Goal: Task Accomplishment & Management: Manage account settings

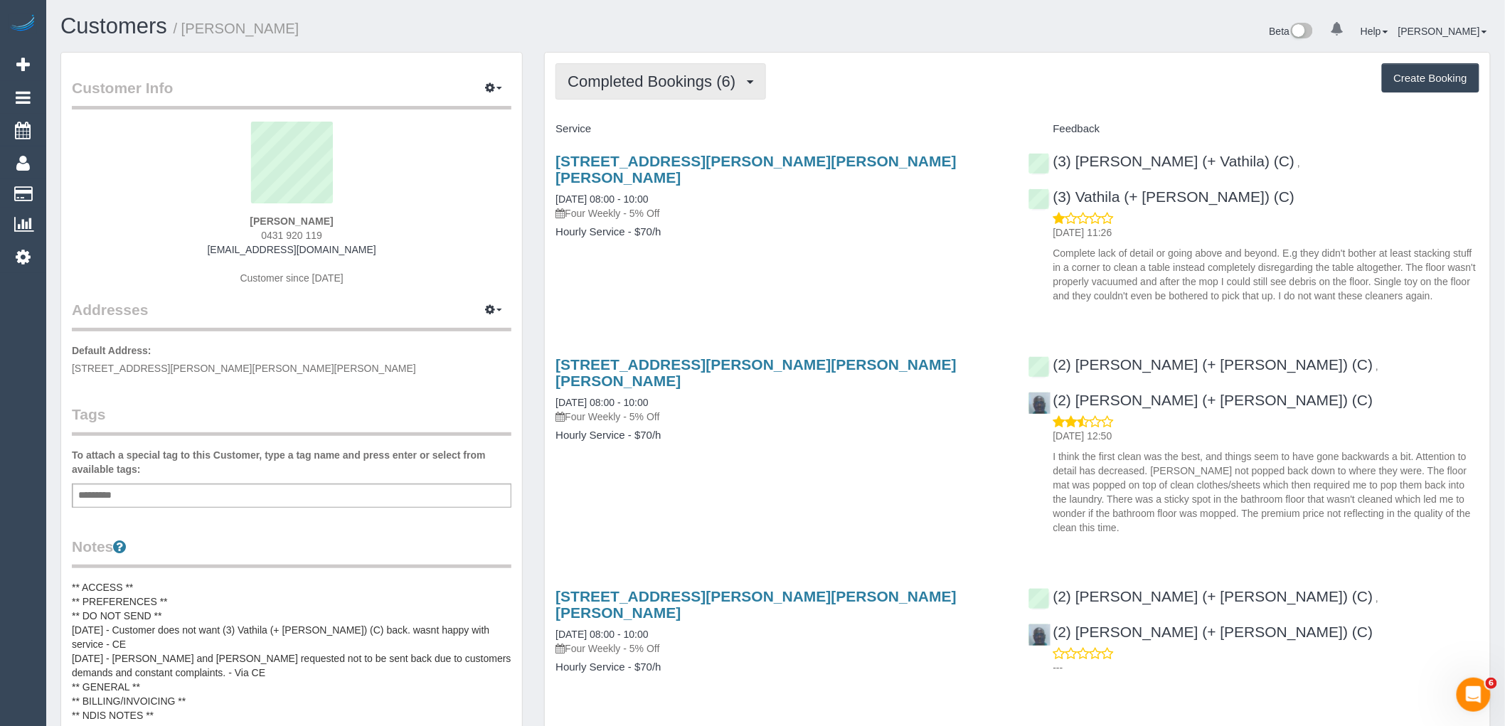
click at [681, 72] on button "Completed Bookings (6)" at bounding box center [660, 81] width 210 height 36
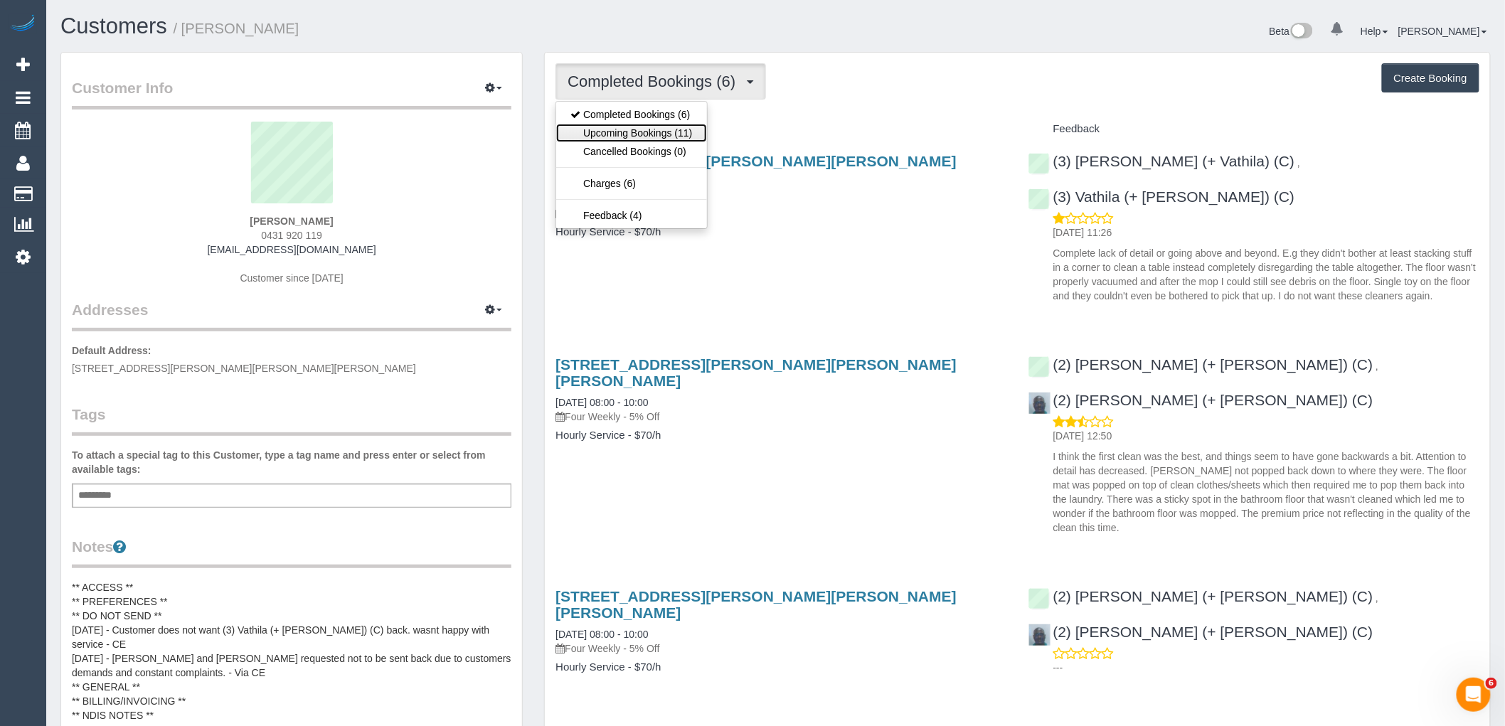
click at [688, 131] on link "Upcoming Bookings (11)" at bounding box center [631, 133] width 150 height 18
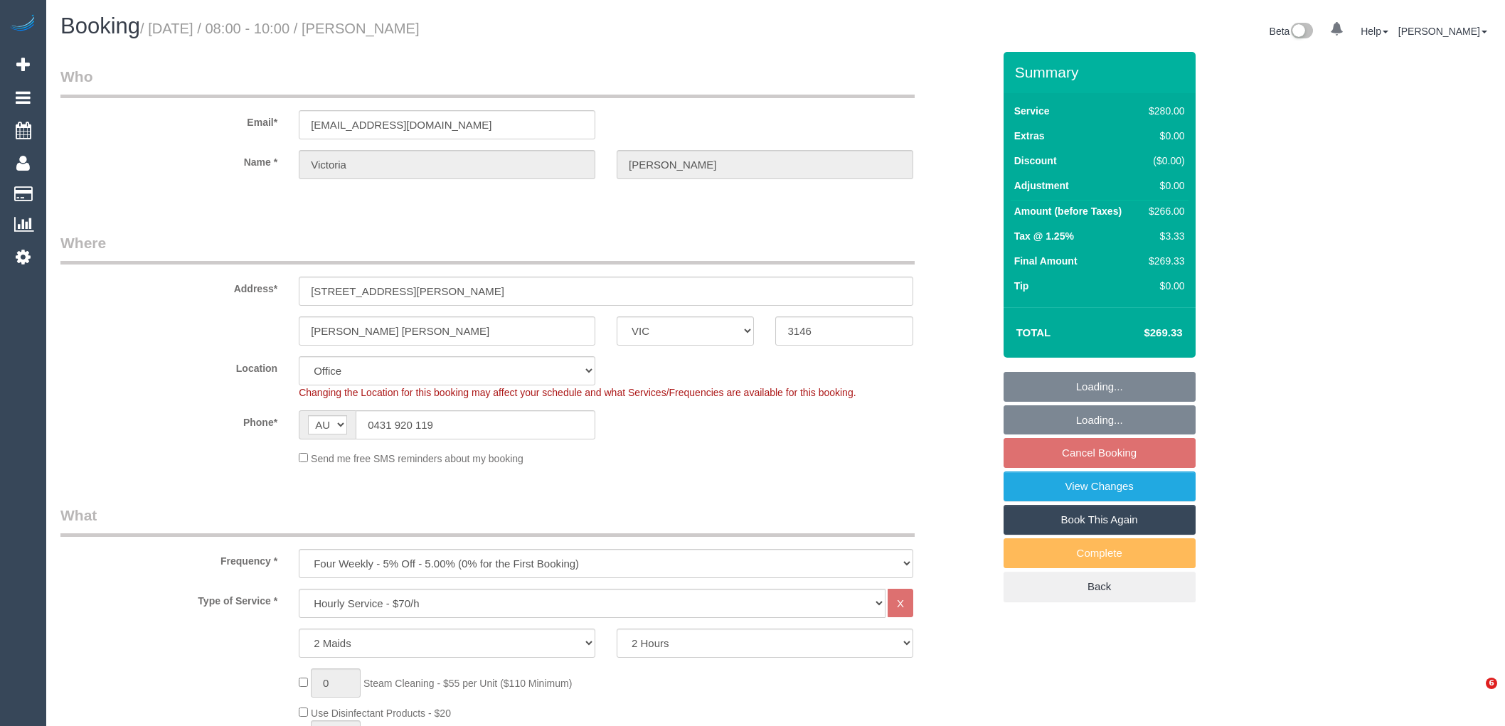
select select "VIC"
select select "2"
select select "number:28"
select select "number:14"
select select "number:19"
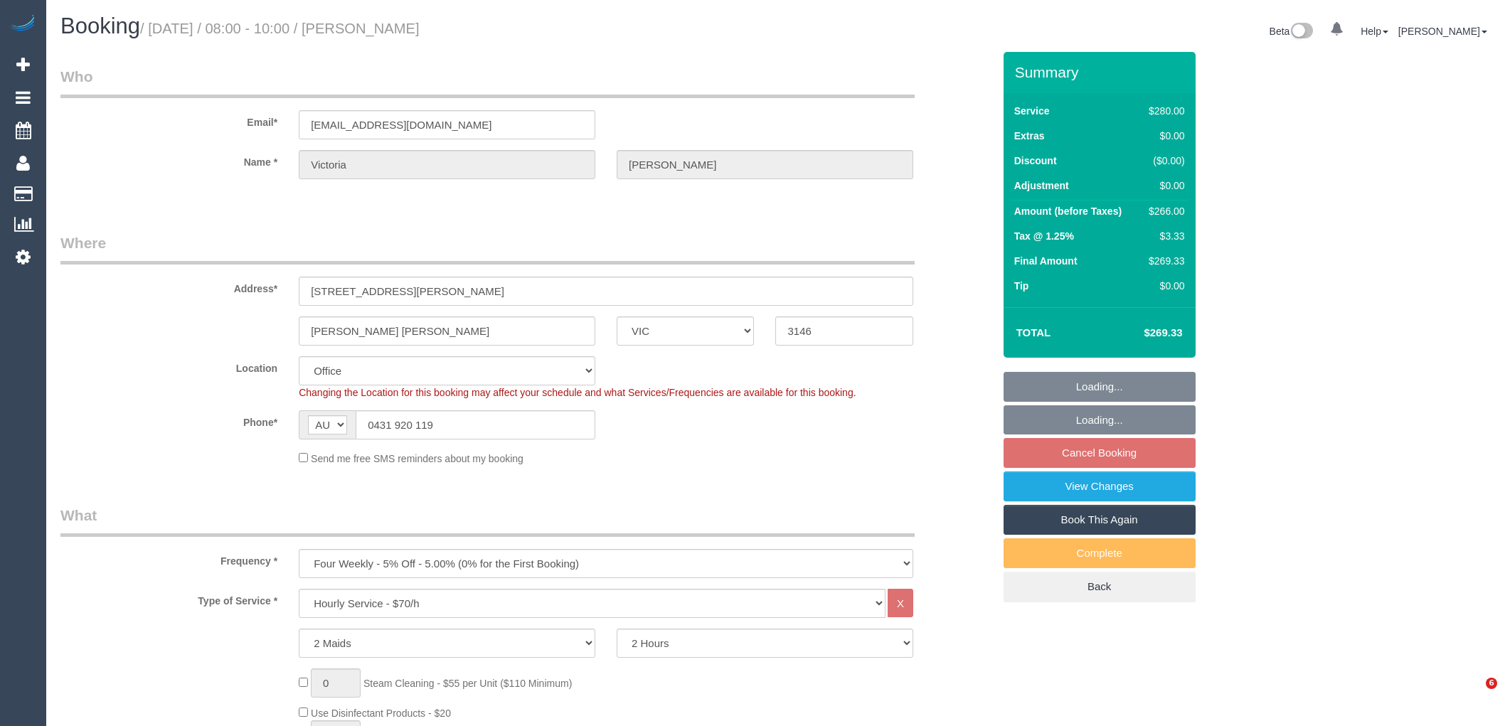
select select "number:36"
select select "number:34"
select select "number:12"
select select "object:866"
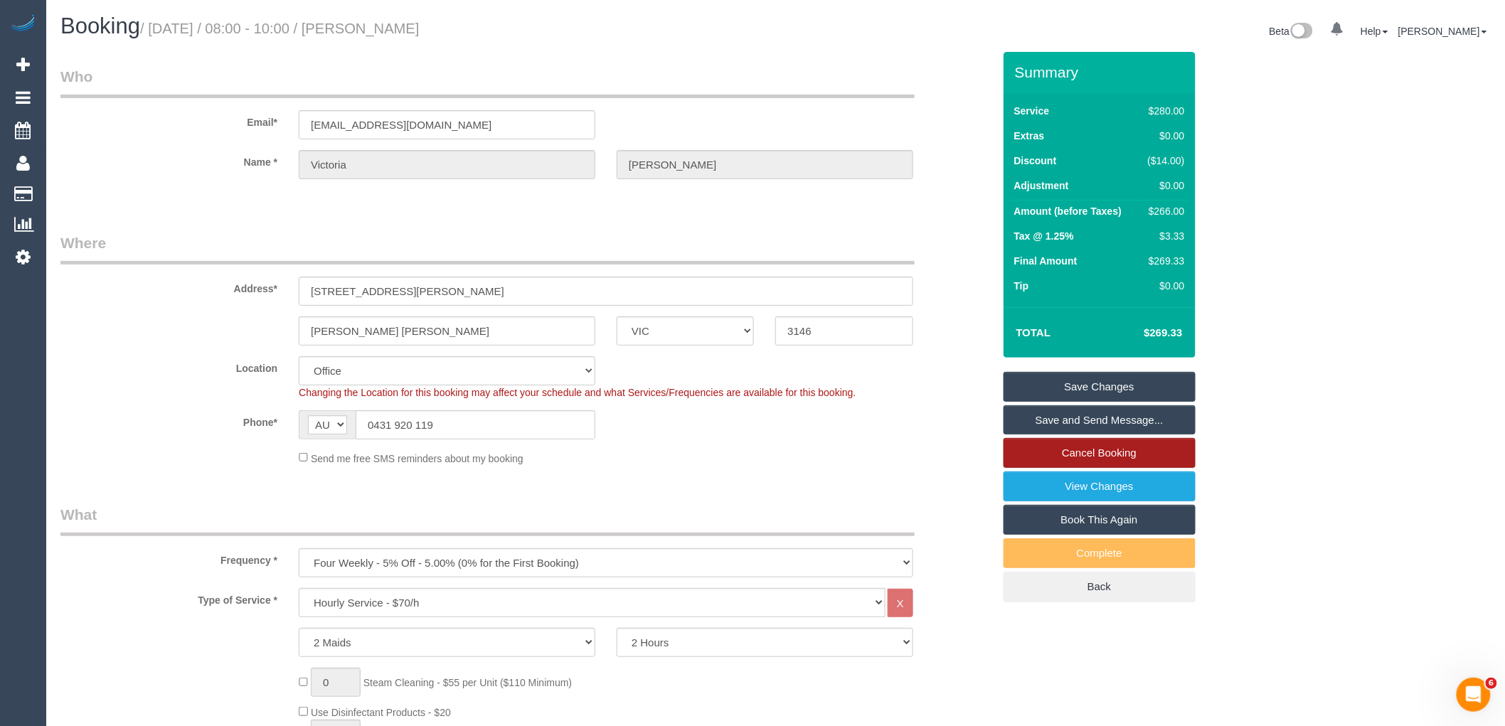
click at [1112, 447] on link "Cancel Booking" at bounding box center [1099, 453] width 192 height 30
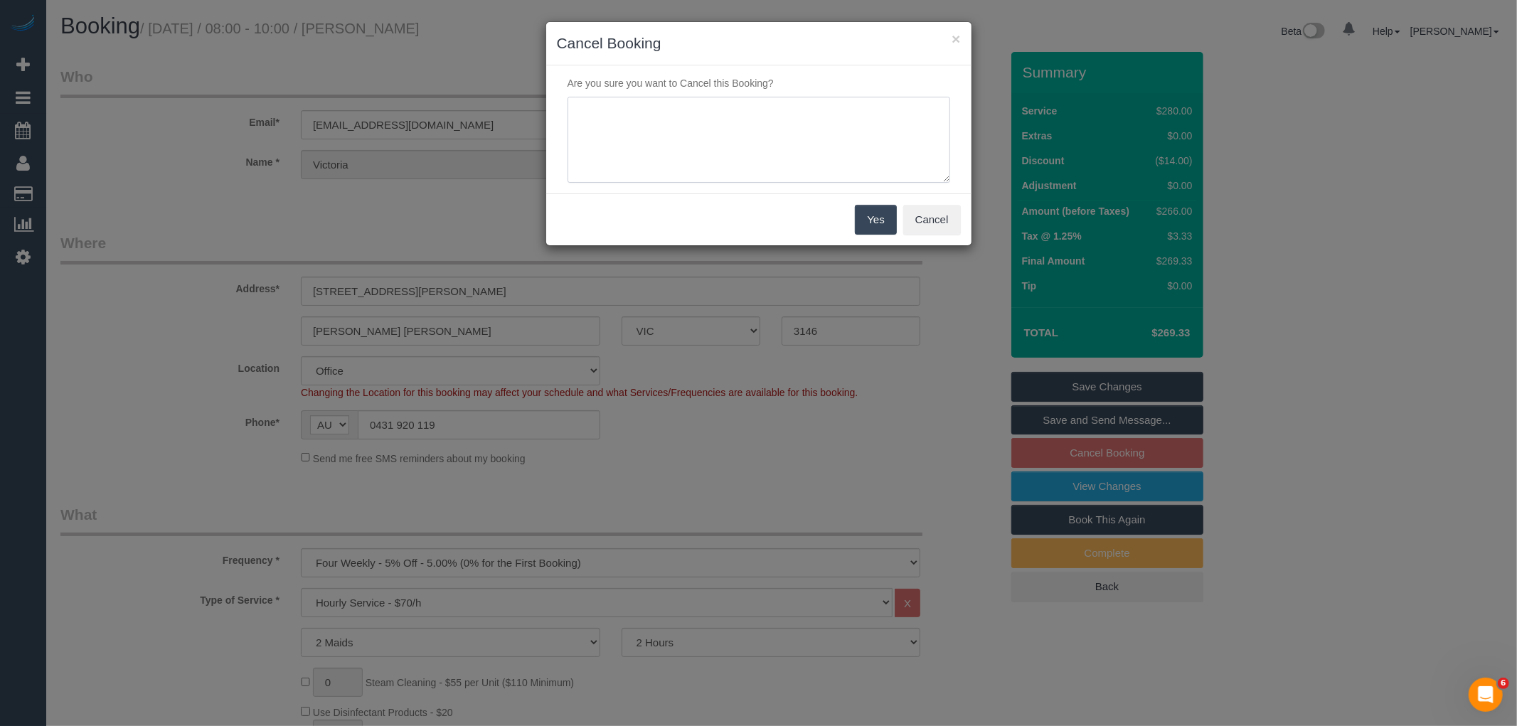
click at [756, 129] on textarea at bounding box center [758, 140] width 383 height 87
type textarea "Service not needed on this date via email VC"
click at [893, 215] on button "Yes" at bounding box center [875, 220] width 41 height 30
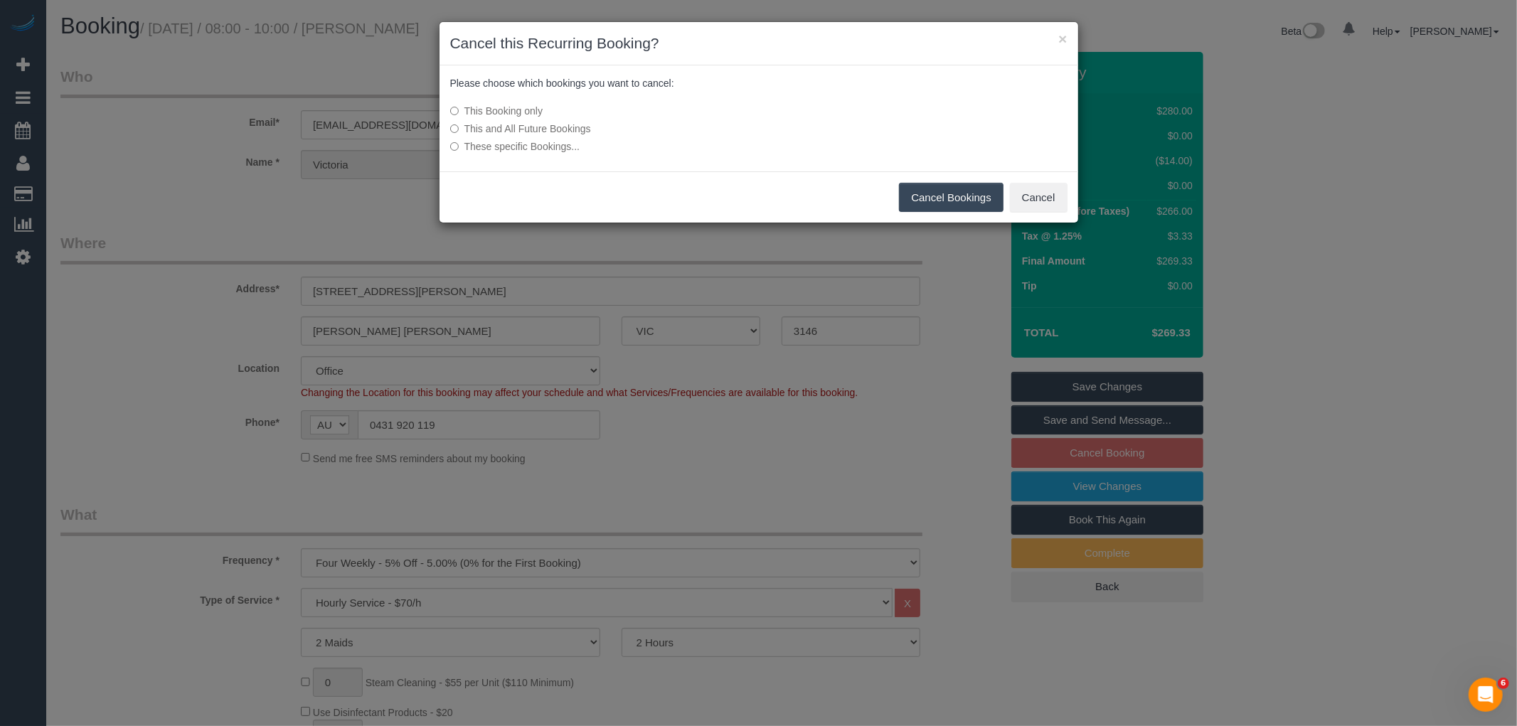
click at [971, 194] on button "Cancel Bookings" at bounding box center [951, 198] width 105 height 30
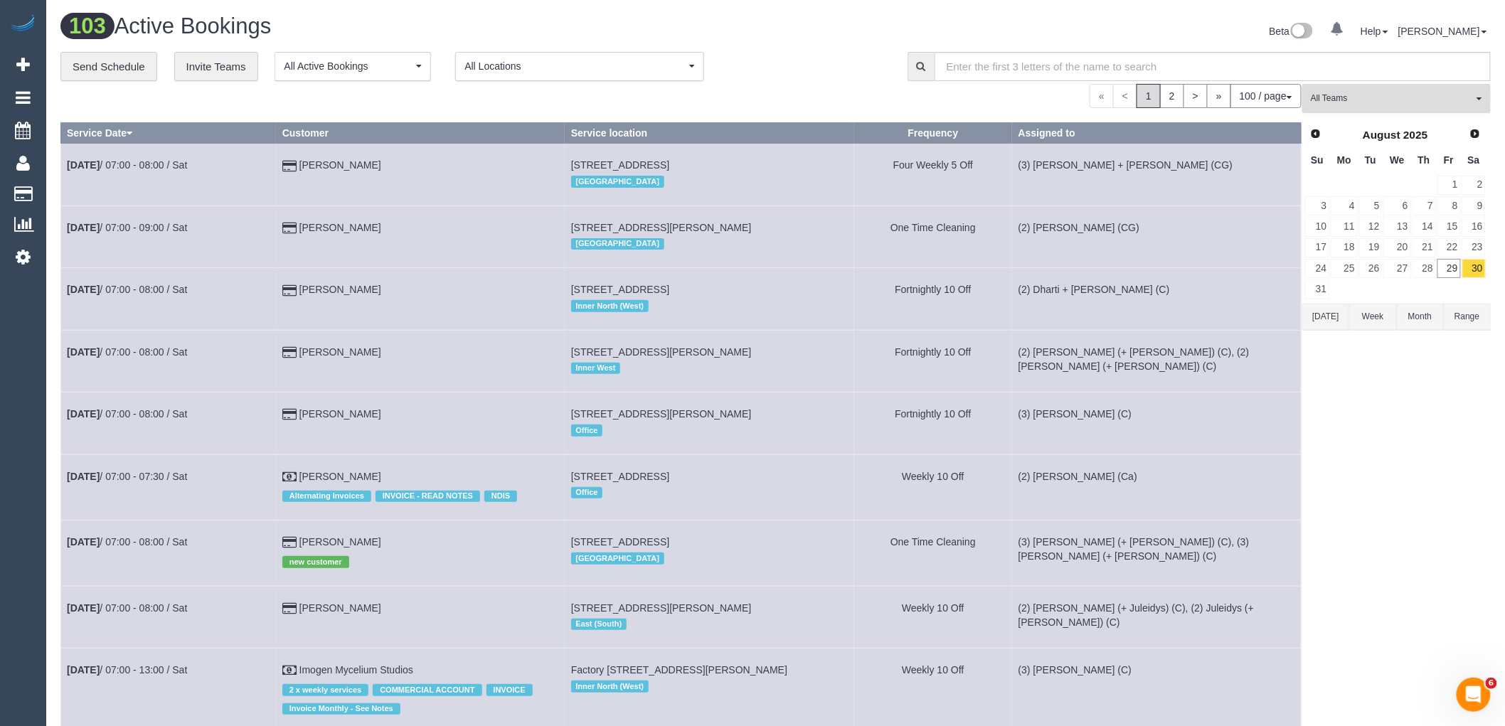
click at [1396, 100] on span "All Teams" at bounding box center [1392, 98] width 162 height 12
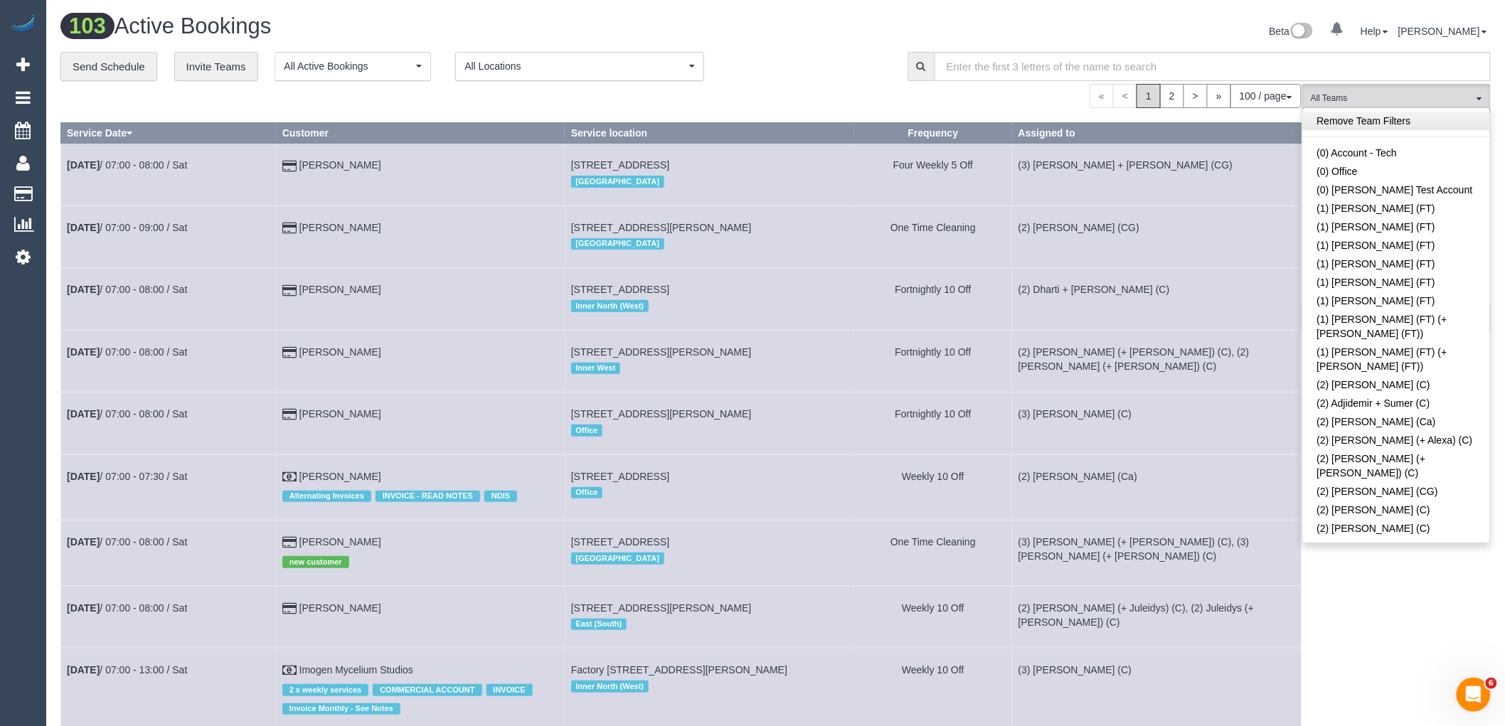
click at [1370, 117] on link "Remove Team Filters" at bounding box center [1396, 121] width 187 height 18
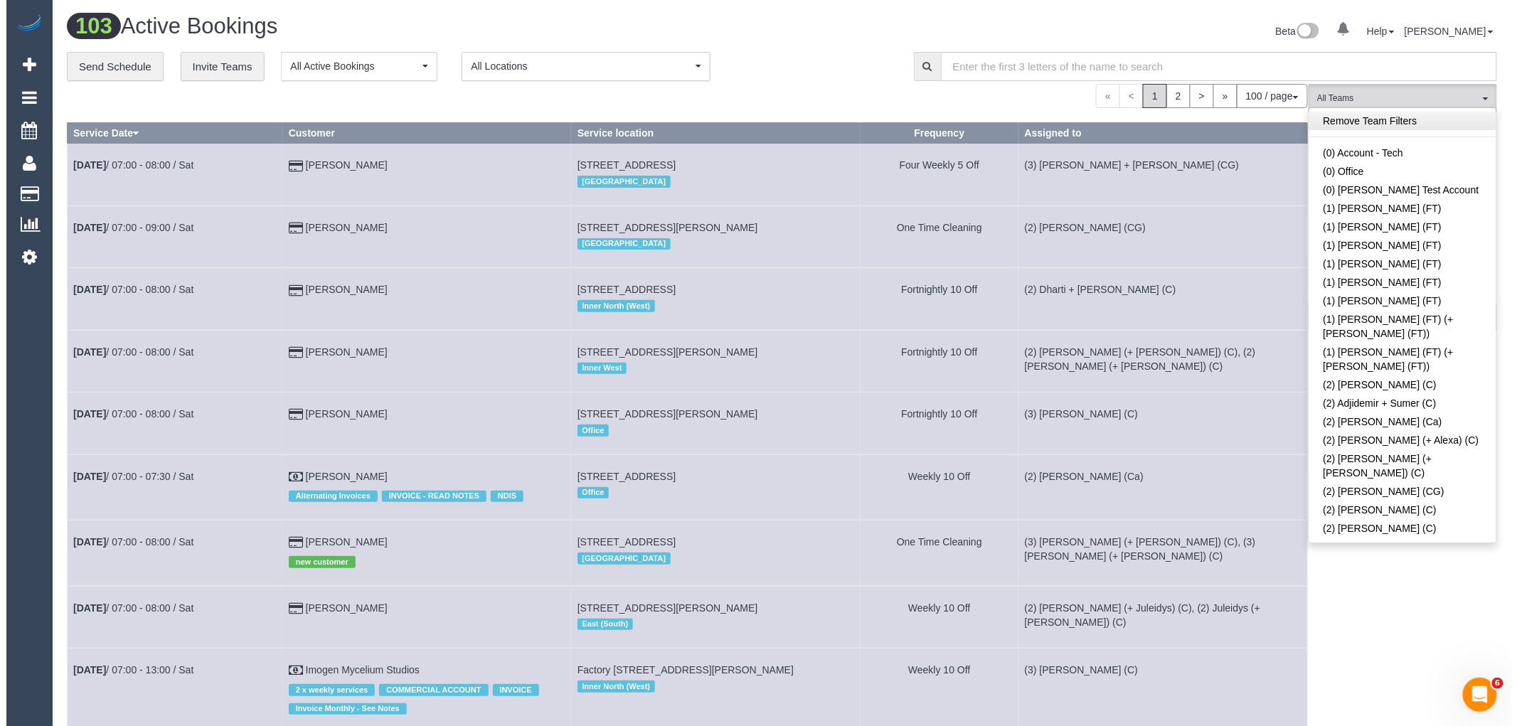
scroll to position [1760, 0]
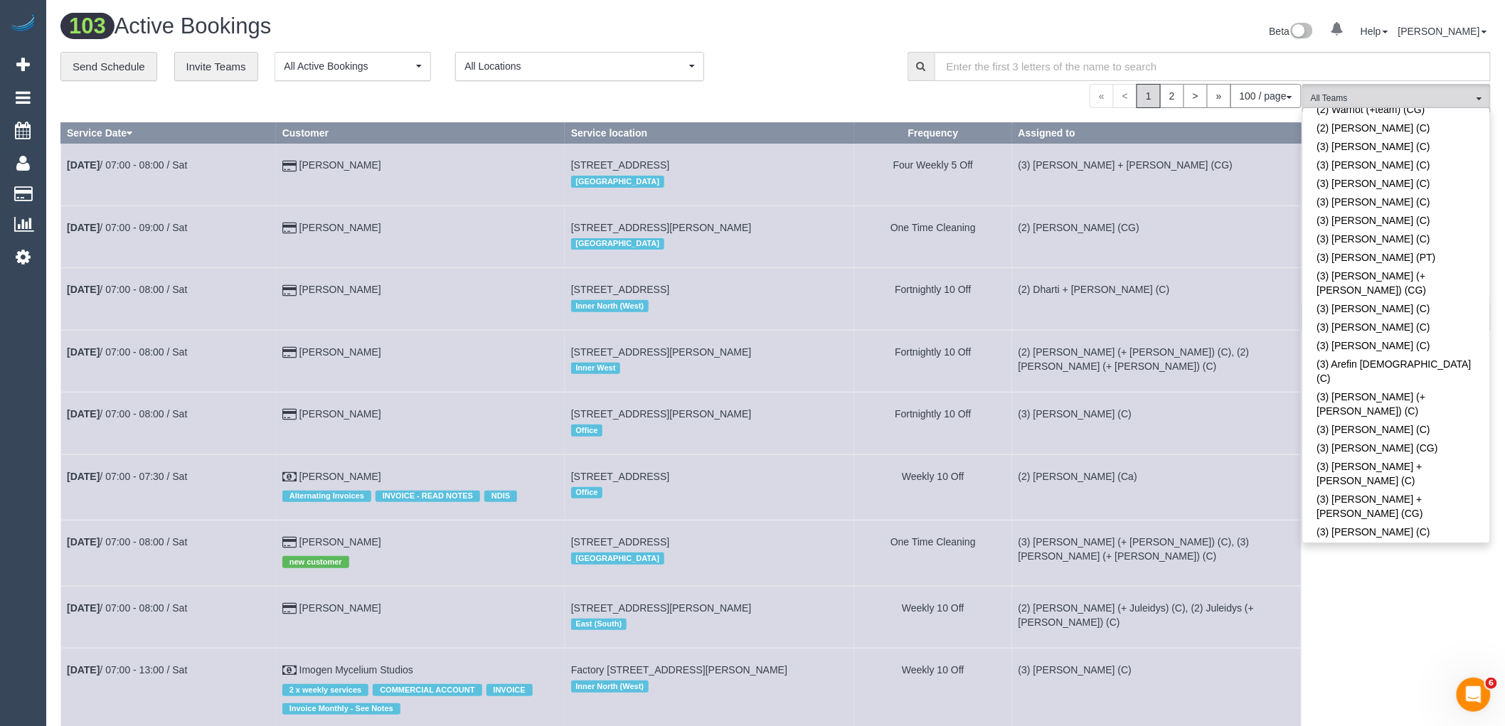
click at [1430, 662] on link "(3) Dasula Bandara (C)" at bounding box center [1396, 671] width 187 height 18
drag, startPoint x: 877, startPoint y: 68, endPoint x: 883, endPoint y: 74, distance: 8.0
click at [876, 68] on div "**********" at bounding box center [473, 67] width 826 height 30
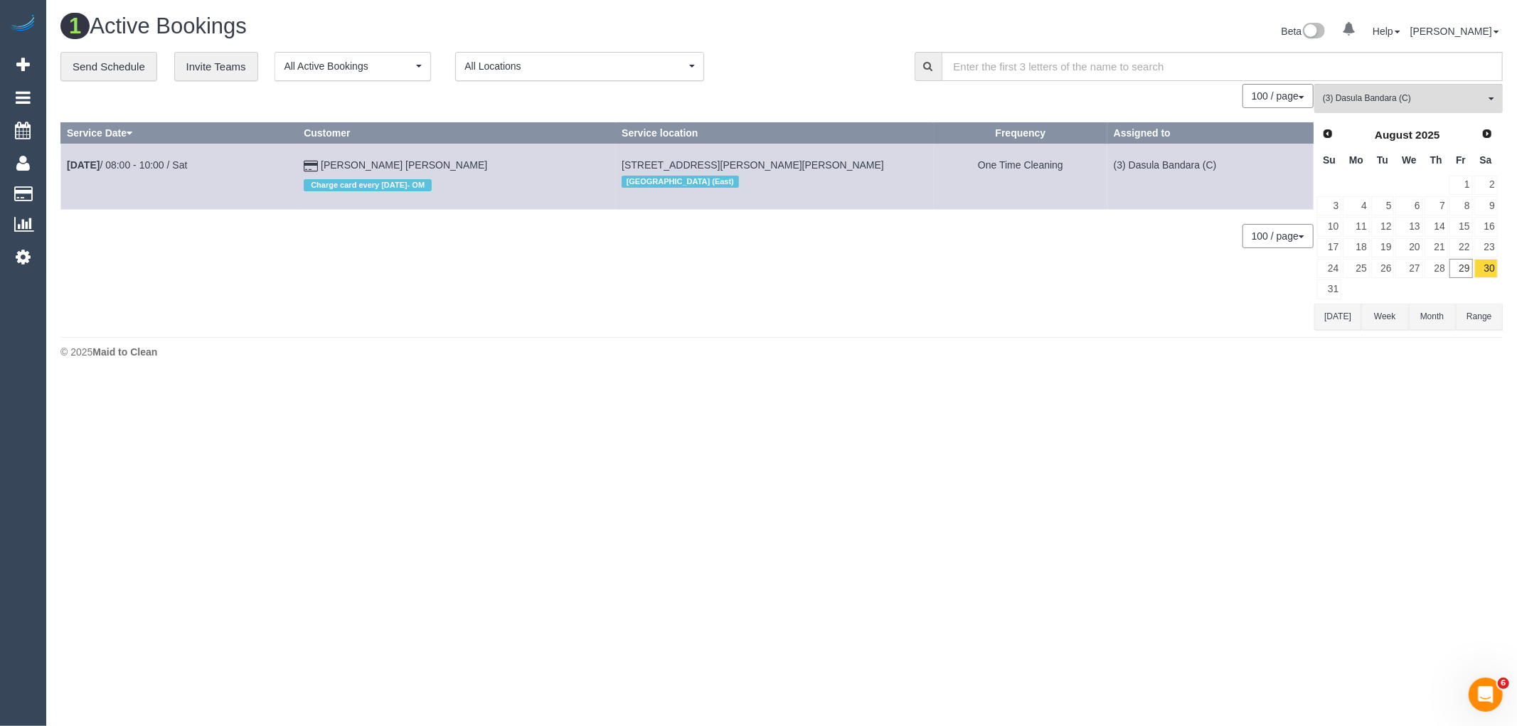
click at [1332, 324] on button "Today" at bounding box center [1337, 317] width 47 height 26
click at [1486, 128] on link "Next" at bounding box center [1488, 134] width 20 height 20
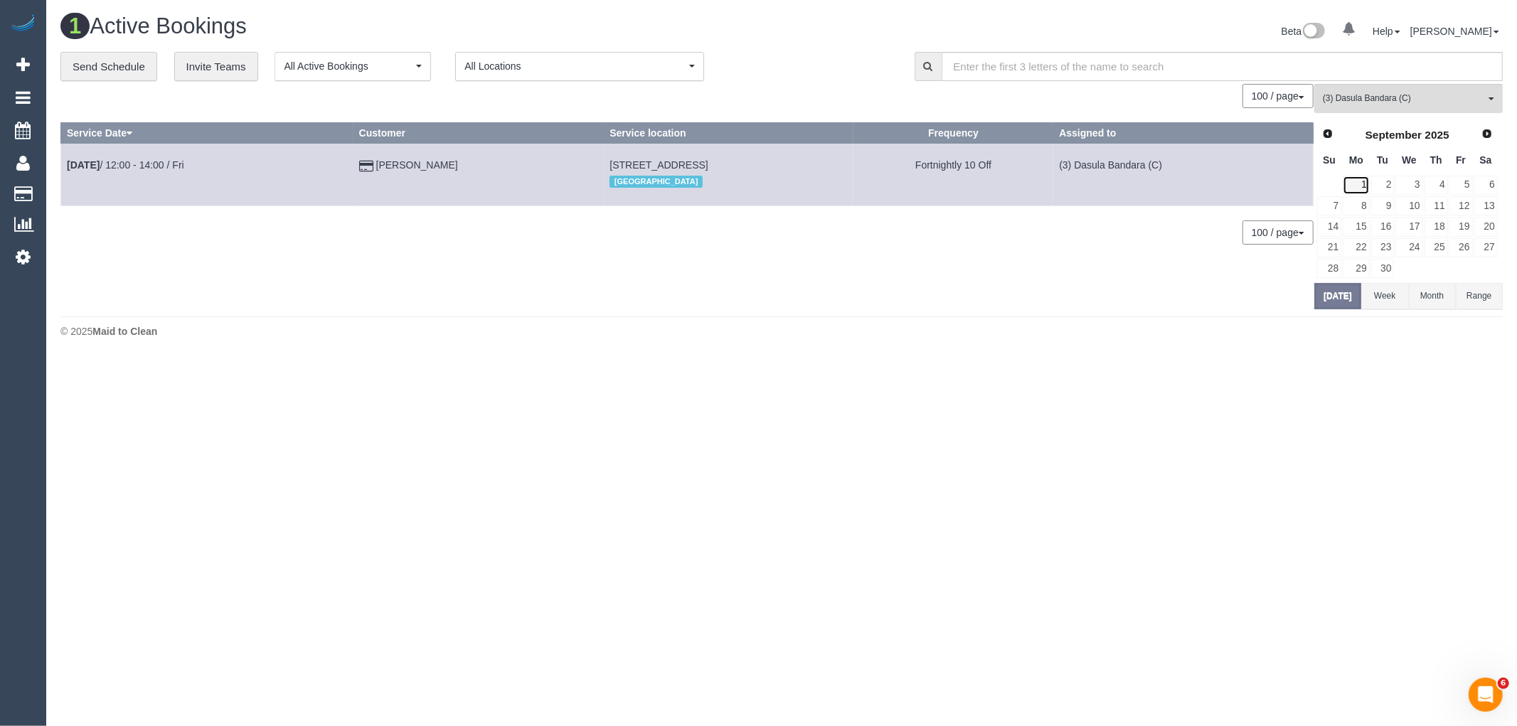
click at [1366, 183] on link "1" at bounding box center [1356, 185] width 26 height 19
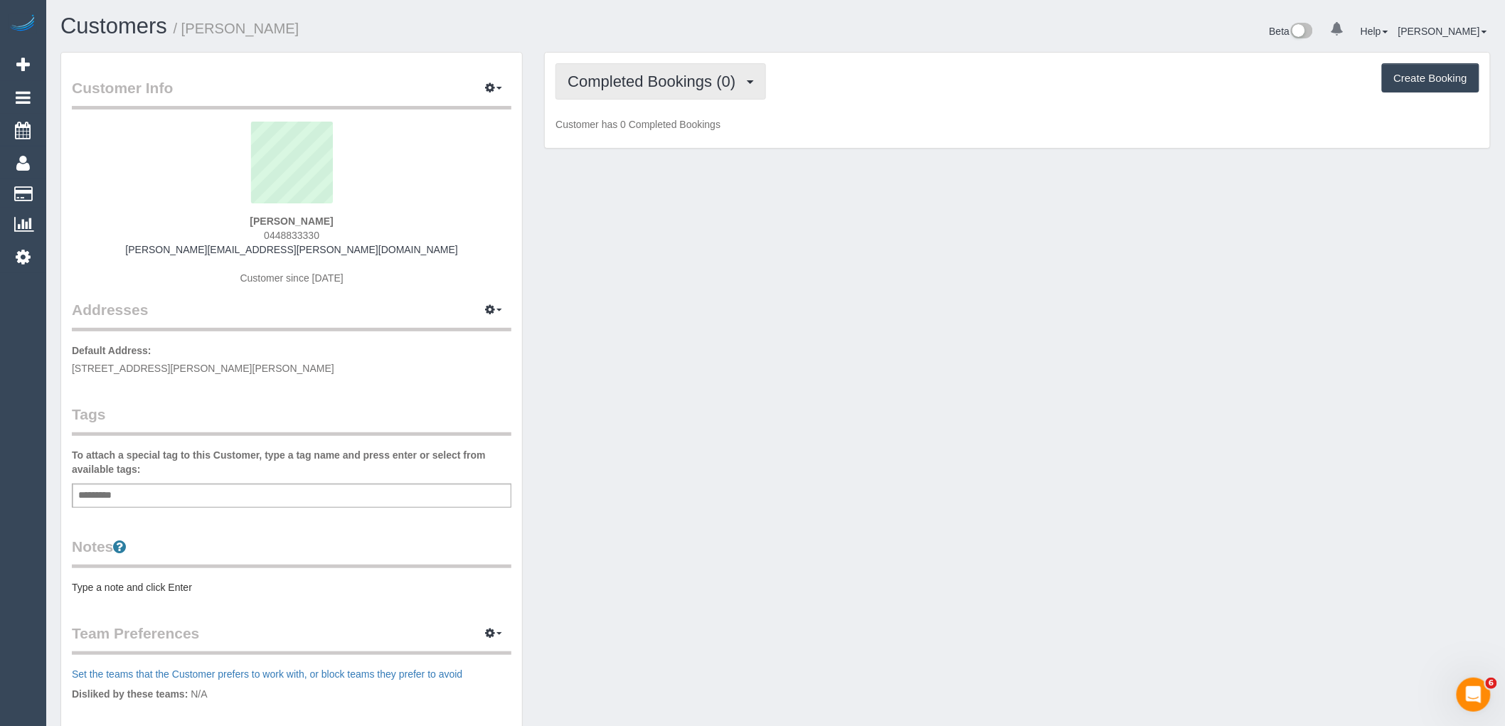
click at [673, 79] on span "Completed Bookings (0)" at bounding box center [654, 82] width 175 height 18
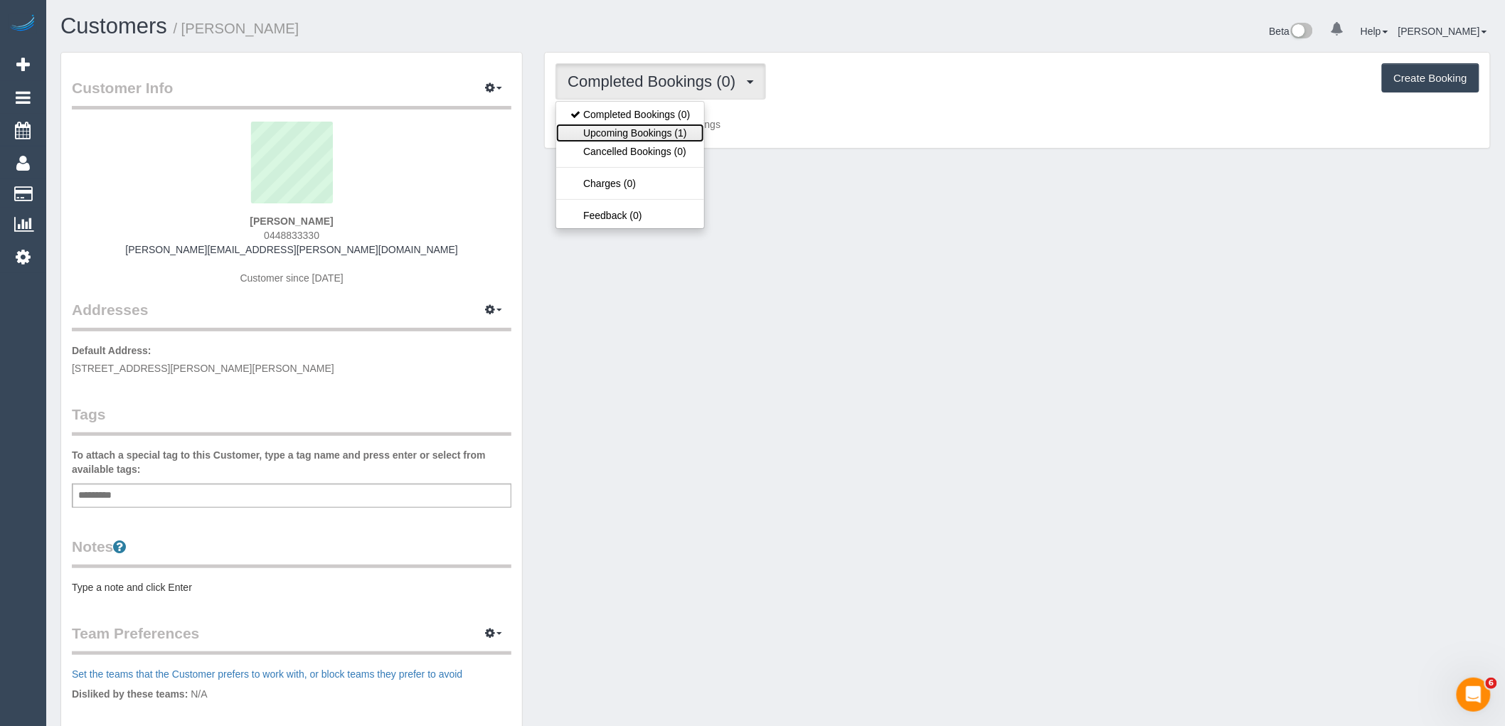
click at [676, 133] on link "Upcoming Bookings (1)" at bounding box center [630, 133] width 148 height 18
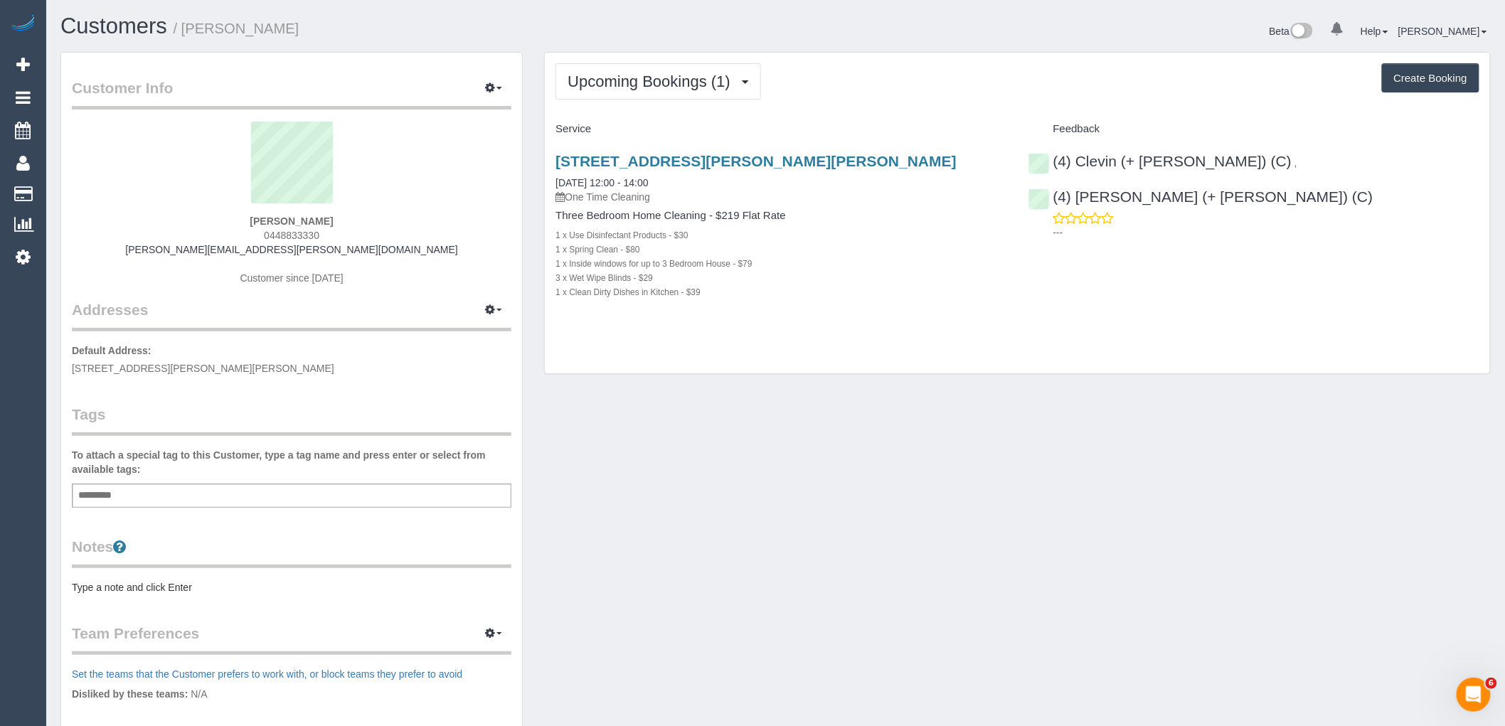
drag, startPoint x: 343, startPoint y: 233, endPoint x: 238, endPoint y: 230, distance: 105.3
click at [238, 230] on div "Megan Soong 0448833330 koontz.megan@gmail.com Customer since 2025" at bounding box center [291, 211] width 439 height 178
copy span "0448833330"
click at [296, 489] on div "Add a tag" at bounding box center [291, 496] width 439 height 24
type input "**********"
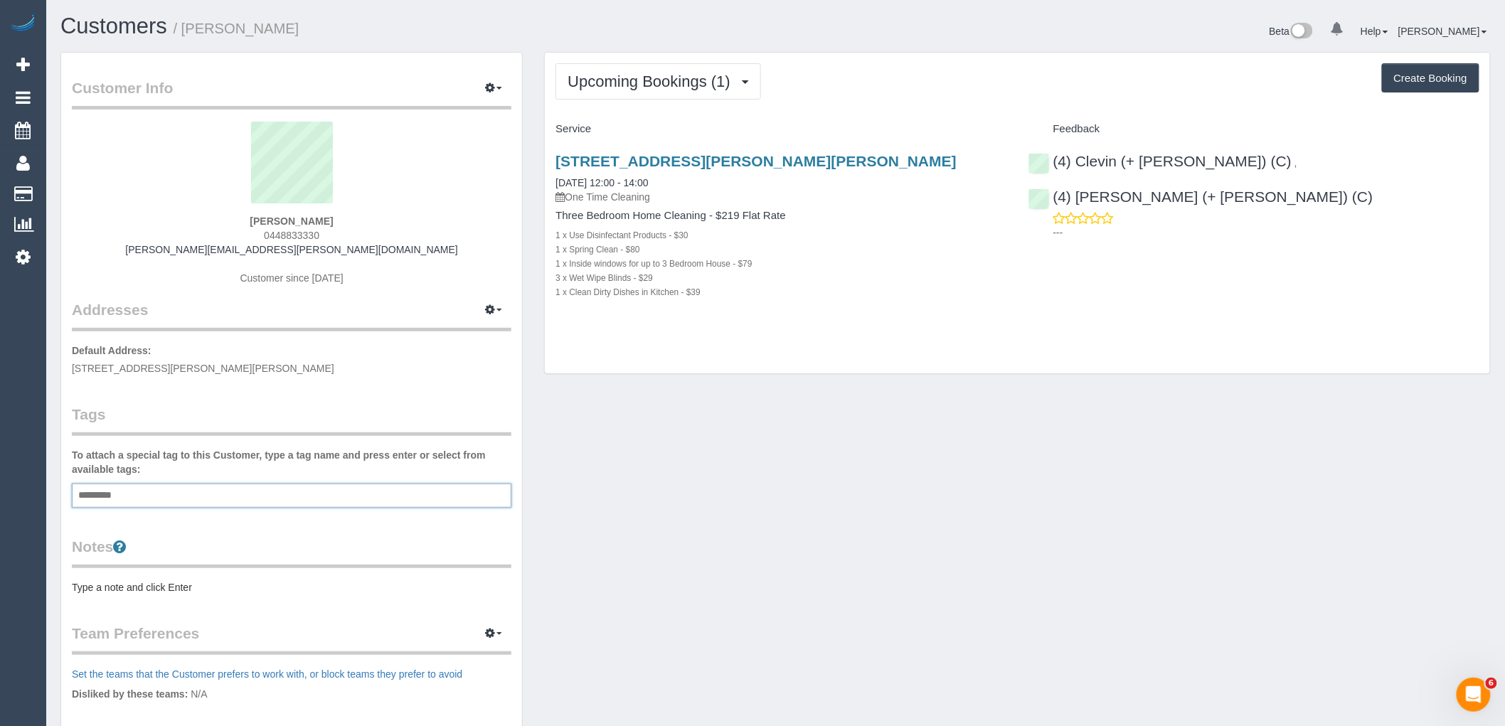
click at [297, 418] on legend "Tags" at bounding box center [291, 420] width 439 height 32
click at [1327, 266] on div "4 Briggs Street, Mont Albert North, VIC 3129 29/08/2025 12:00 - 14:00 One Time …" at bounding box center [1017, 234] width 945 height 186
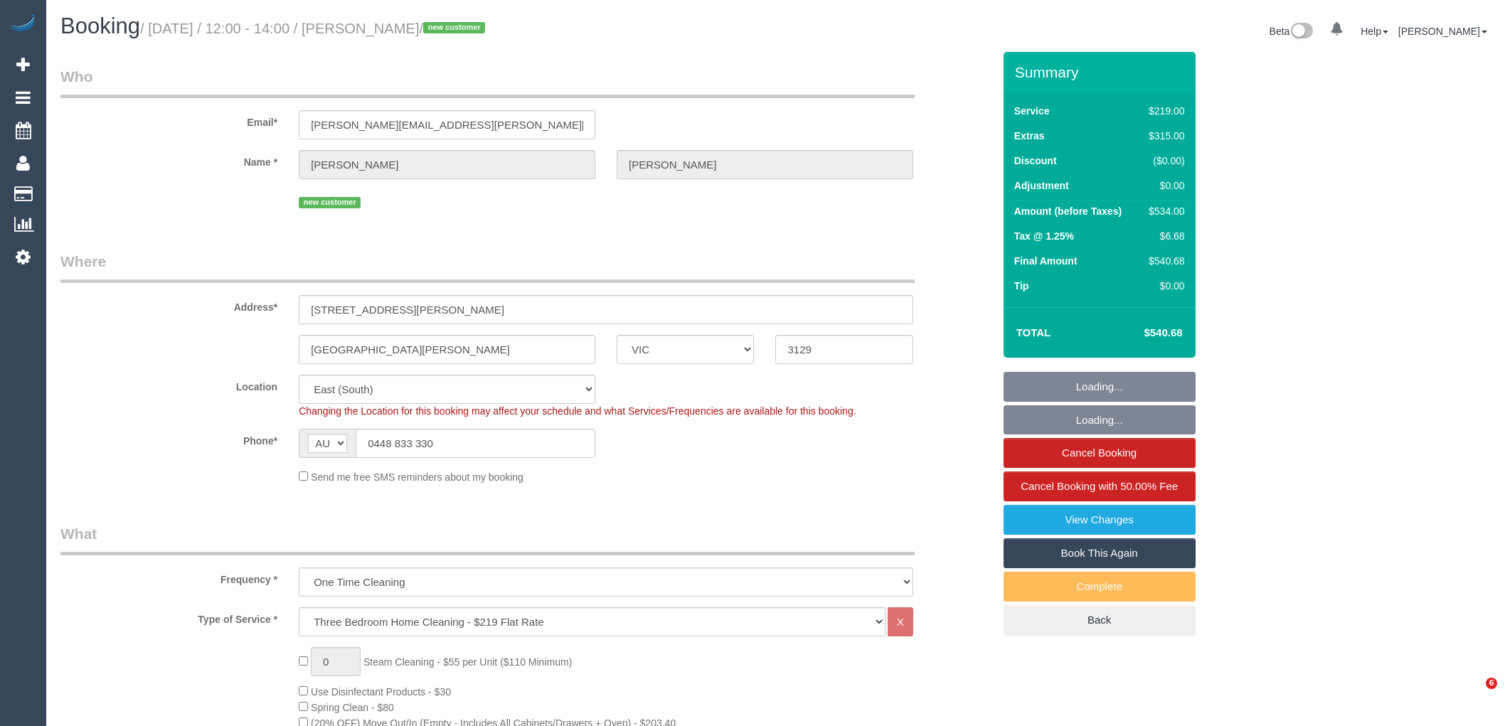
select select "VIC"
select select "number:30"
select select "number:14"
select select "number:19"
select select "number:24"
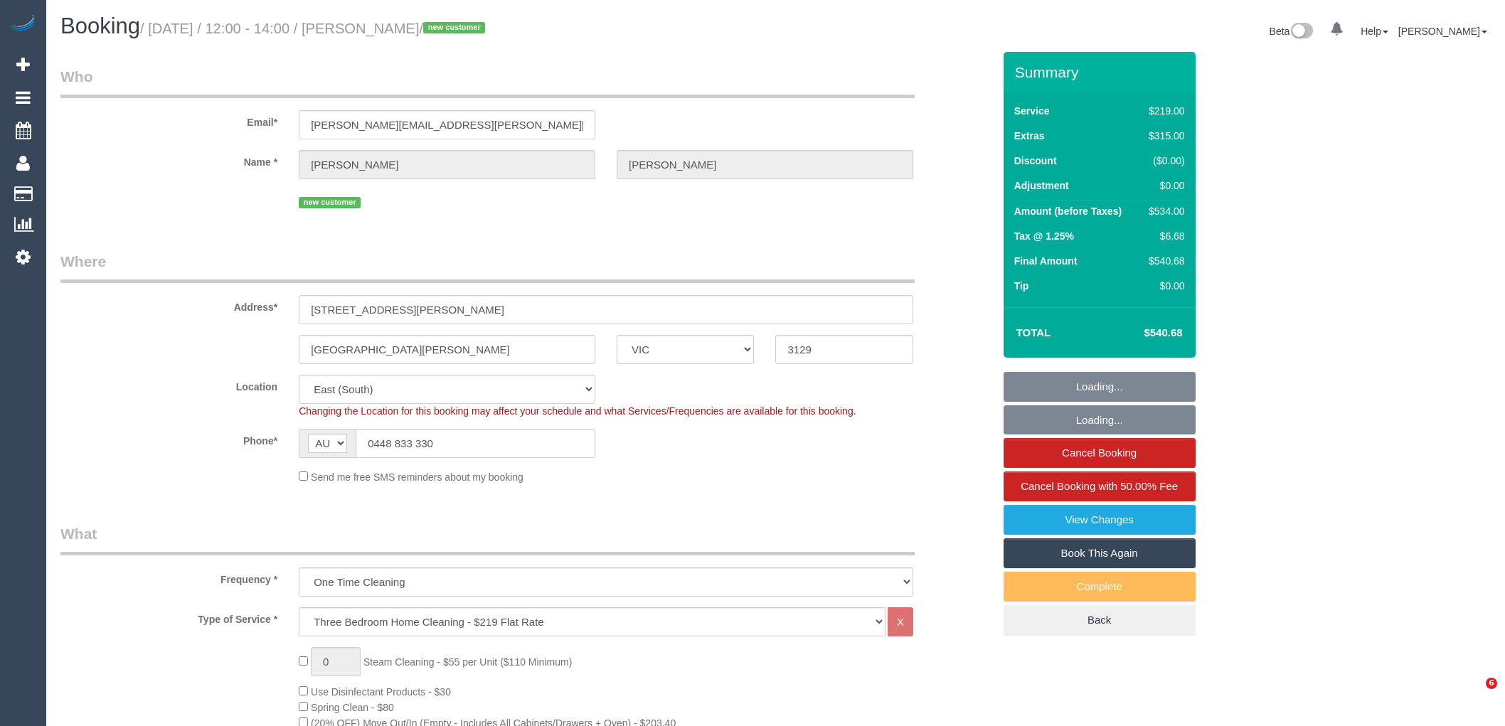
select select "number:33"
select select "number:13"
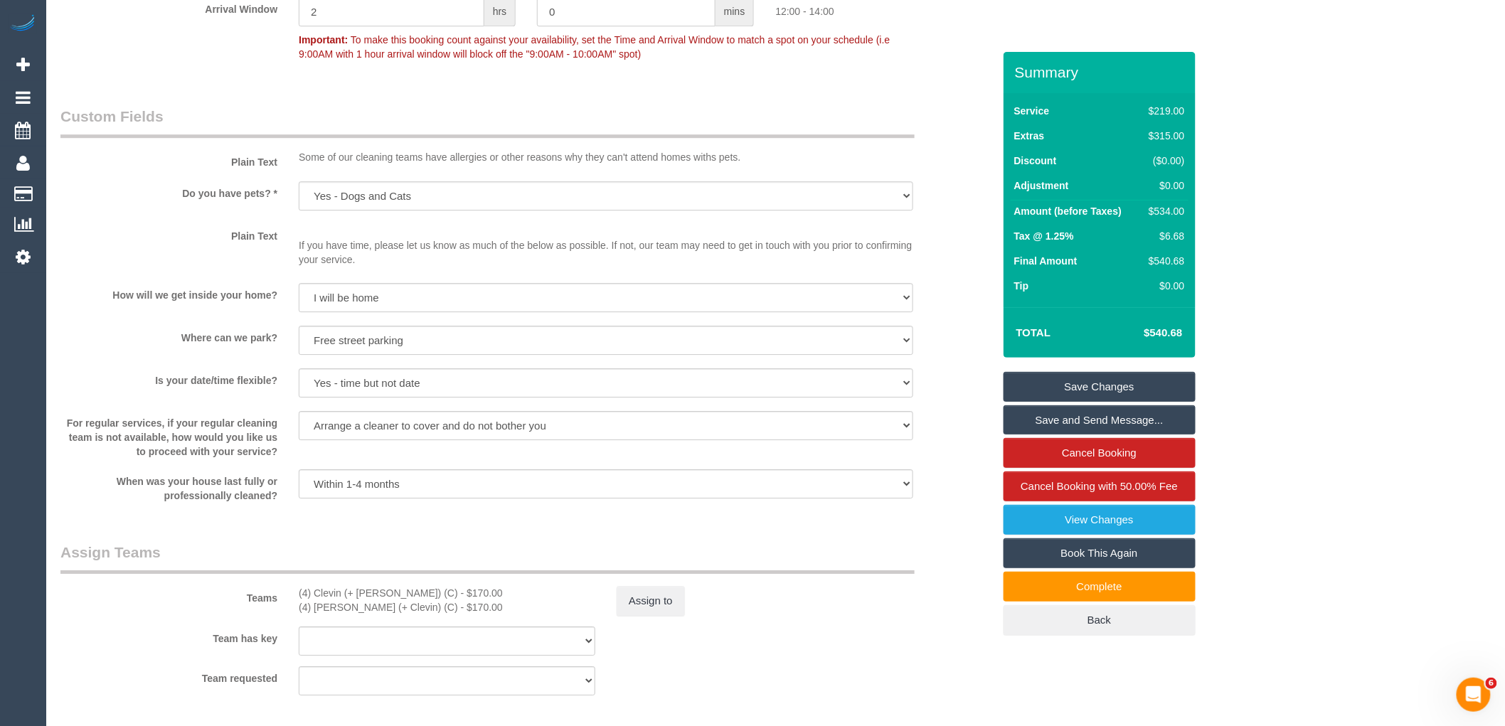
scroll to position [1975, 0]
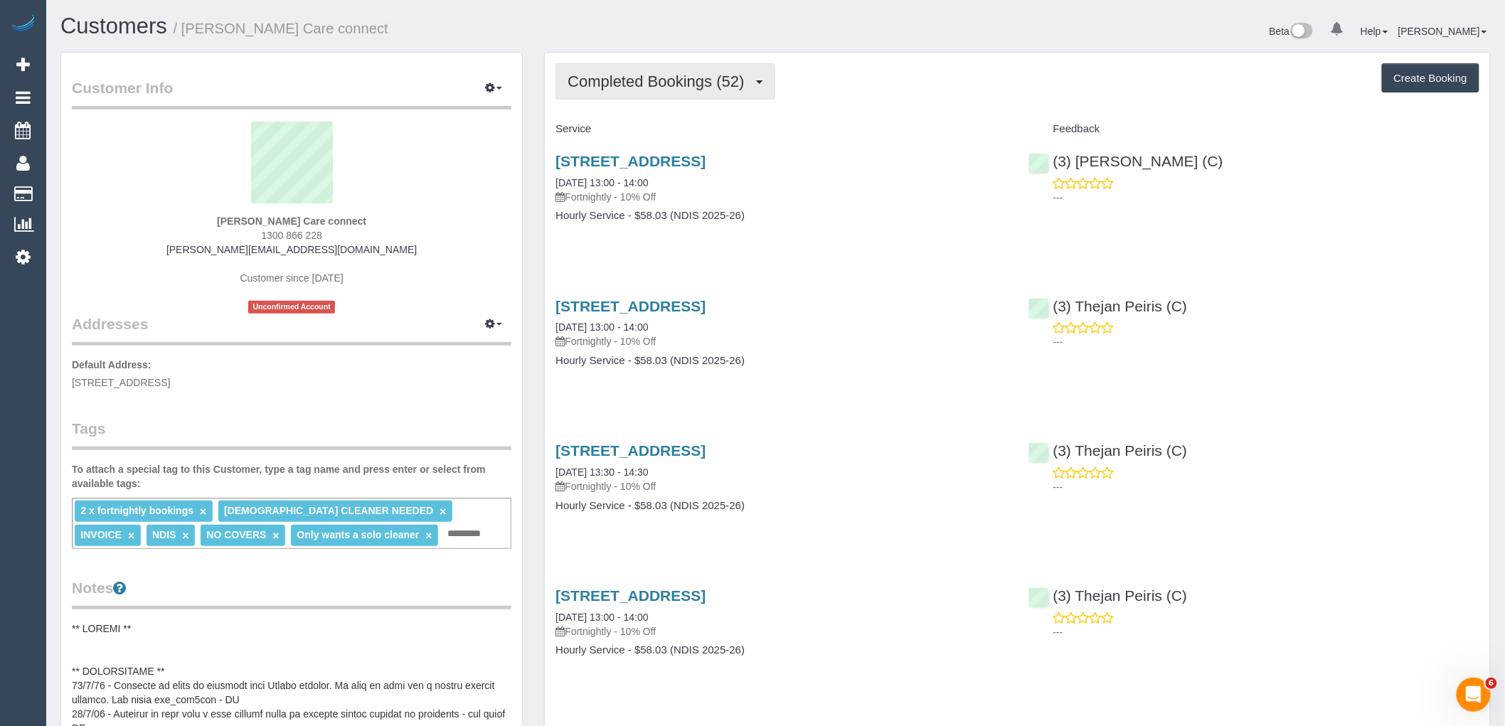
click at [636, 76] on span "Completed Bookings (52)" at bounding box center [658, 82] width 183 height 18
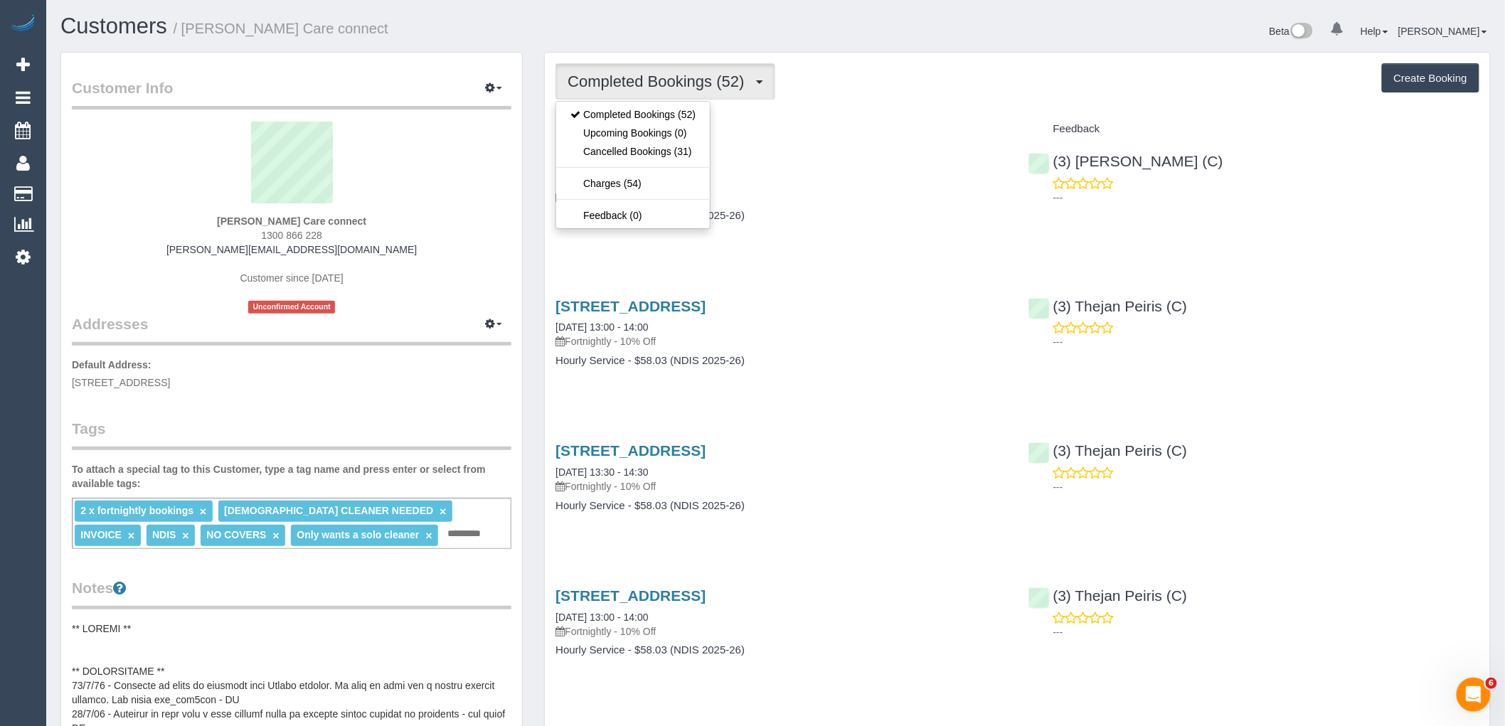
click at [862, 87] on div "Completed Bookings (52) Completed Bookings (52) Upcoming Bookings (0) Cancelled…" at bounding box center [1017, 81] width 924 height 36
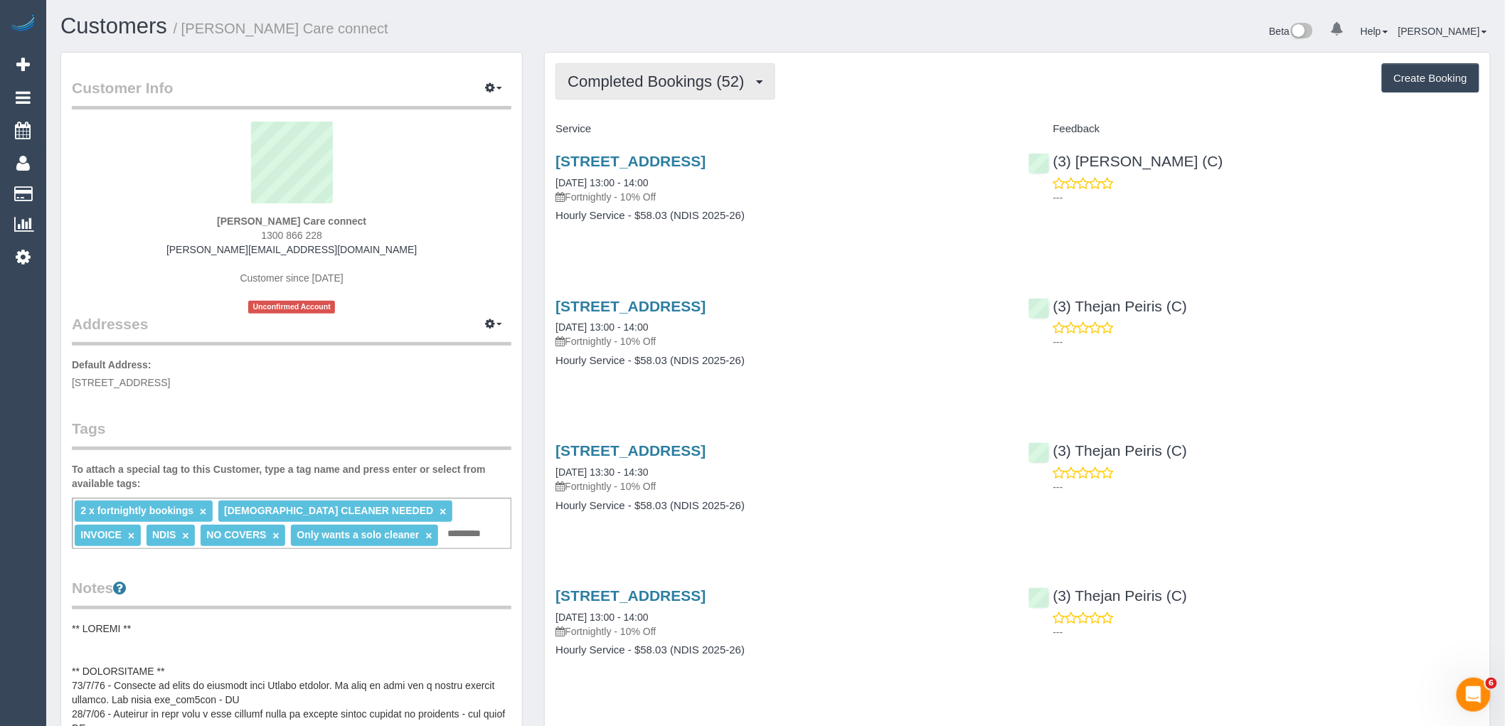
click at [644, 88] on span "Completed Bookings (52)" at bounding box center [658, 82] width 183 height 18
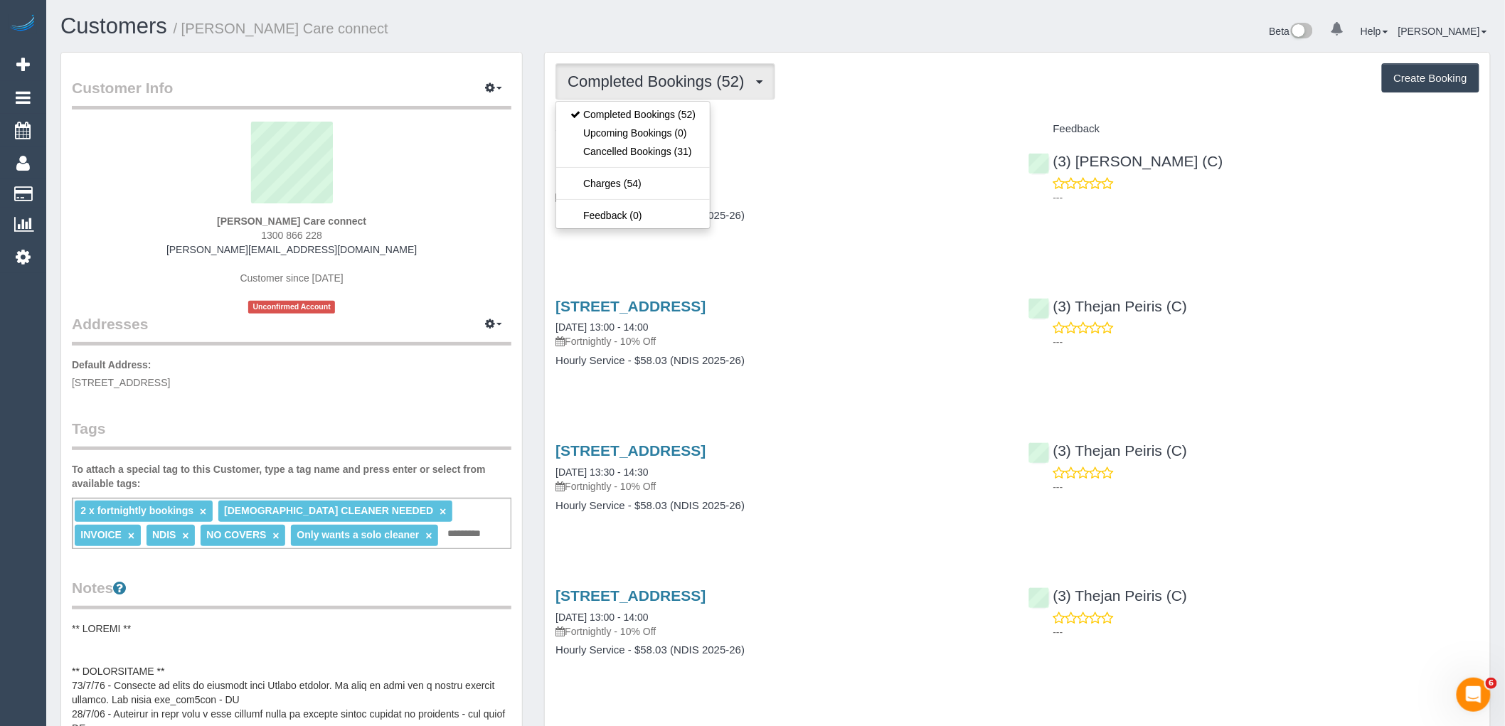
click at [848, 95] on div "Completed Bookings (52) Completed Bookings (52) Upcoming Bookings (0) Cancelled…" at bounding box center [1017, 81] width 924 height 36
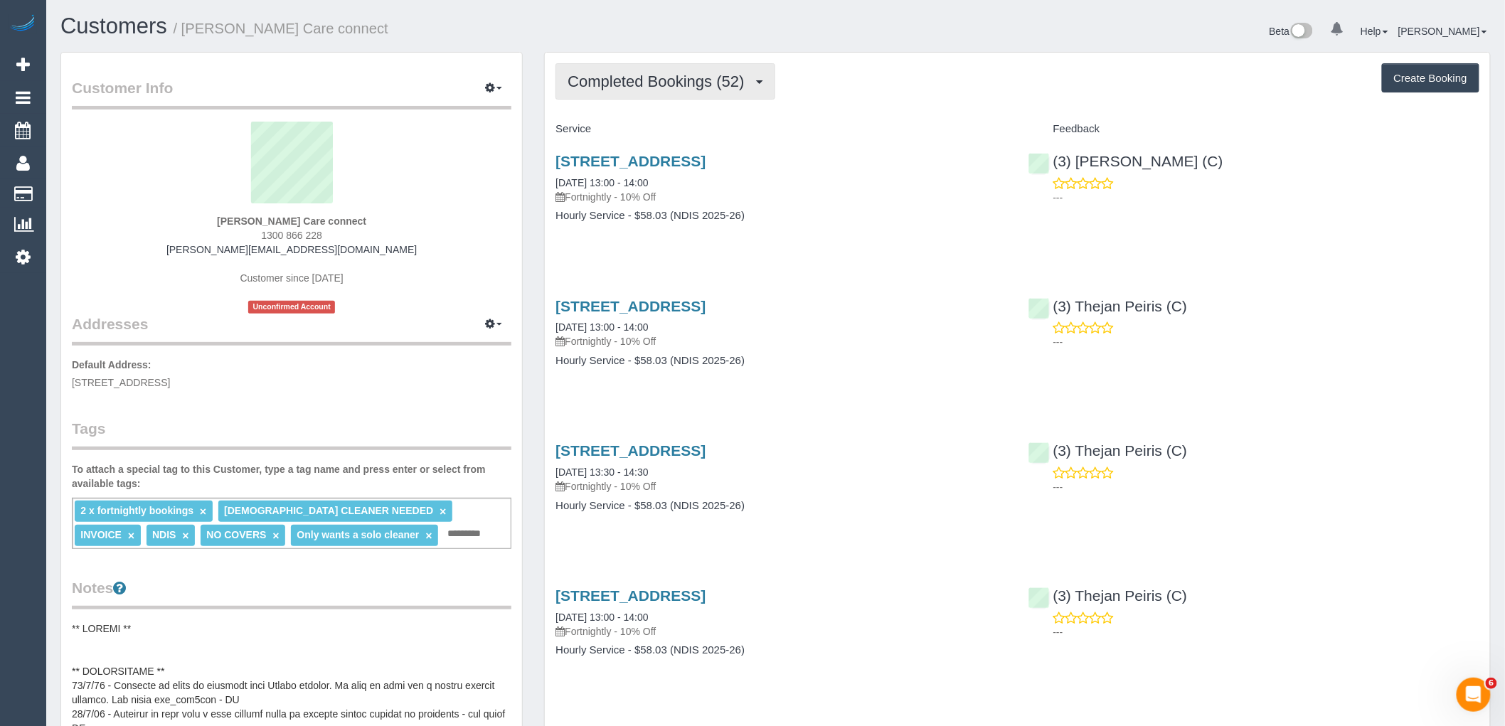
click at [678, 90] on button "Completed Bookings (52)" at bounding box center [664, 81] width 219 height 36
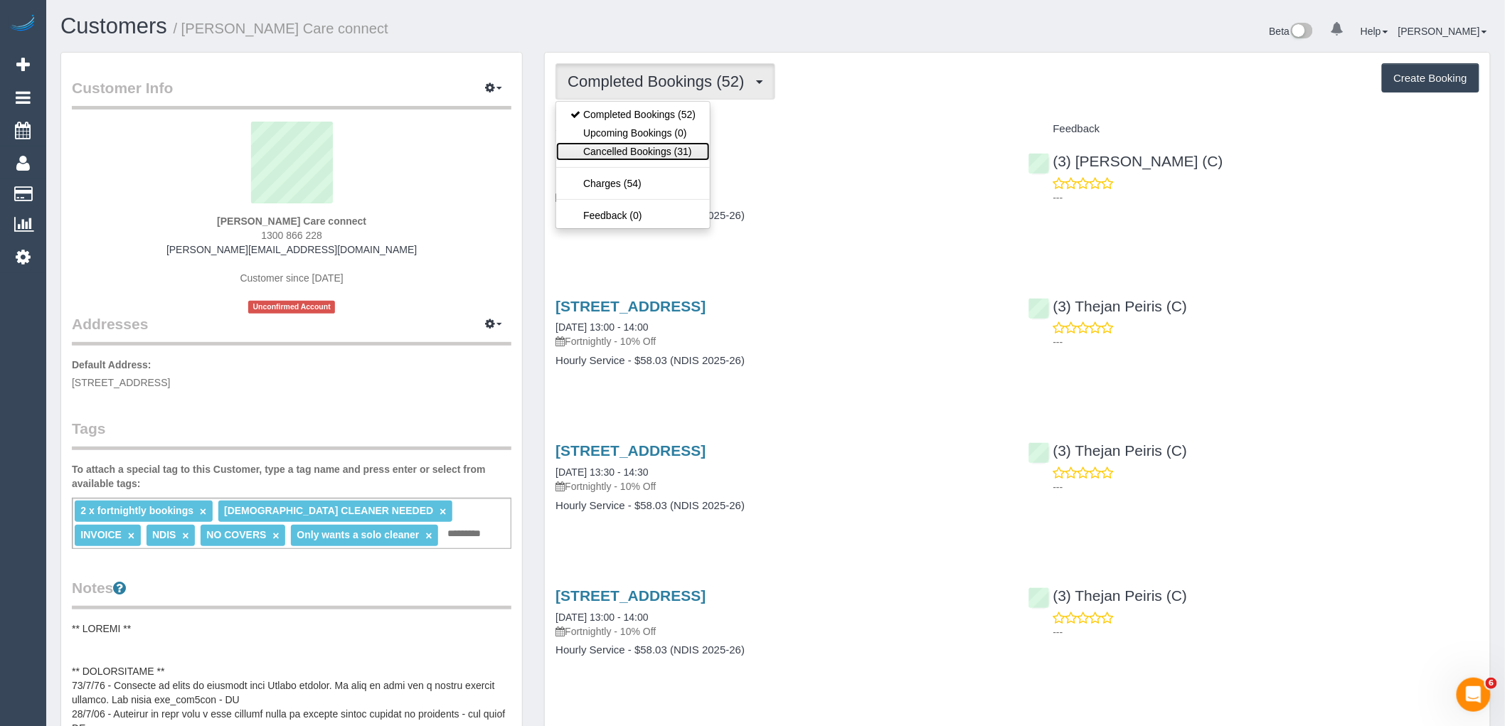
click at [662, 153] on link "Cancelled Bookings (31)" at bounding box center [633, 151] width 154 height 18
